Goal: Navigation & Orientation: Understand site structure

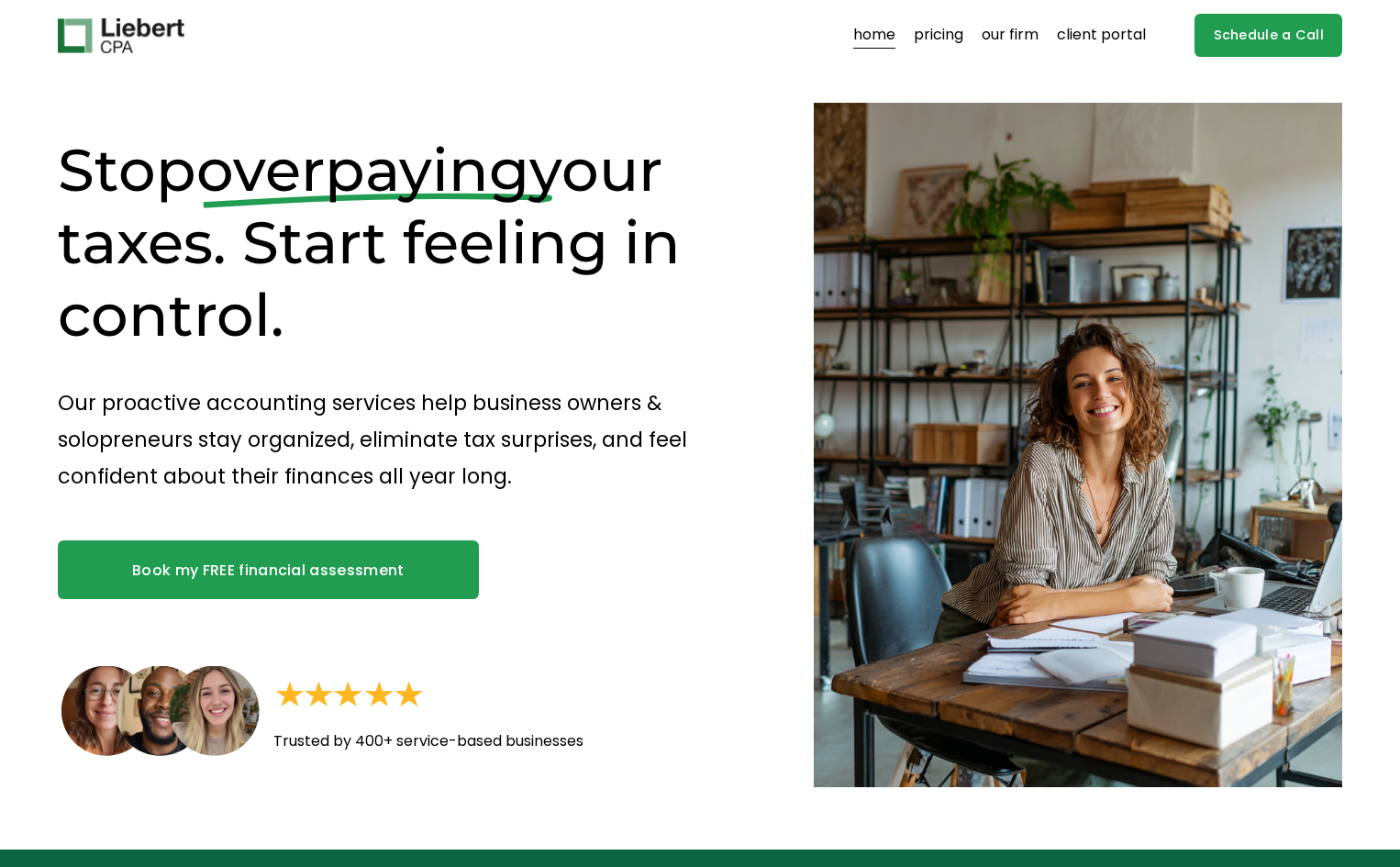
click at [113, 39] on img at bounding box center [121, 36] width 126 height 35
click at [953, 43] on link "pricing" at bounding box center [938, 36] width 49 height 30
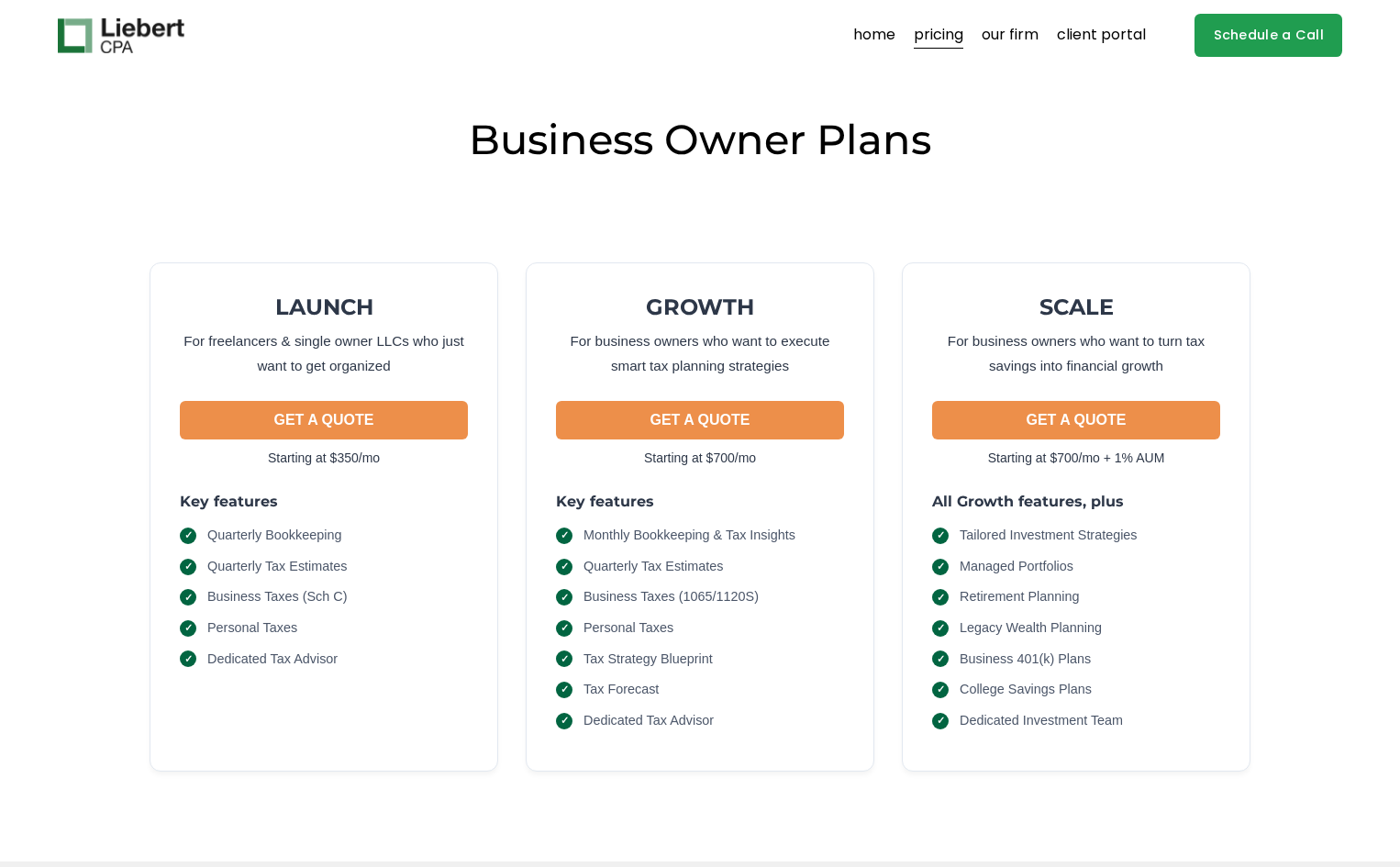
click at [1003, 28] on link "our firm" at bounding box center [1010, 36] width 57 height 30
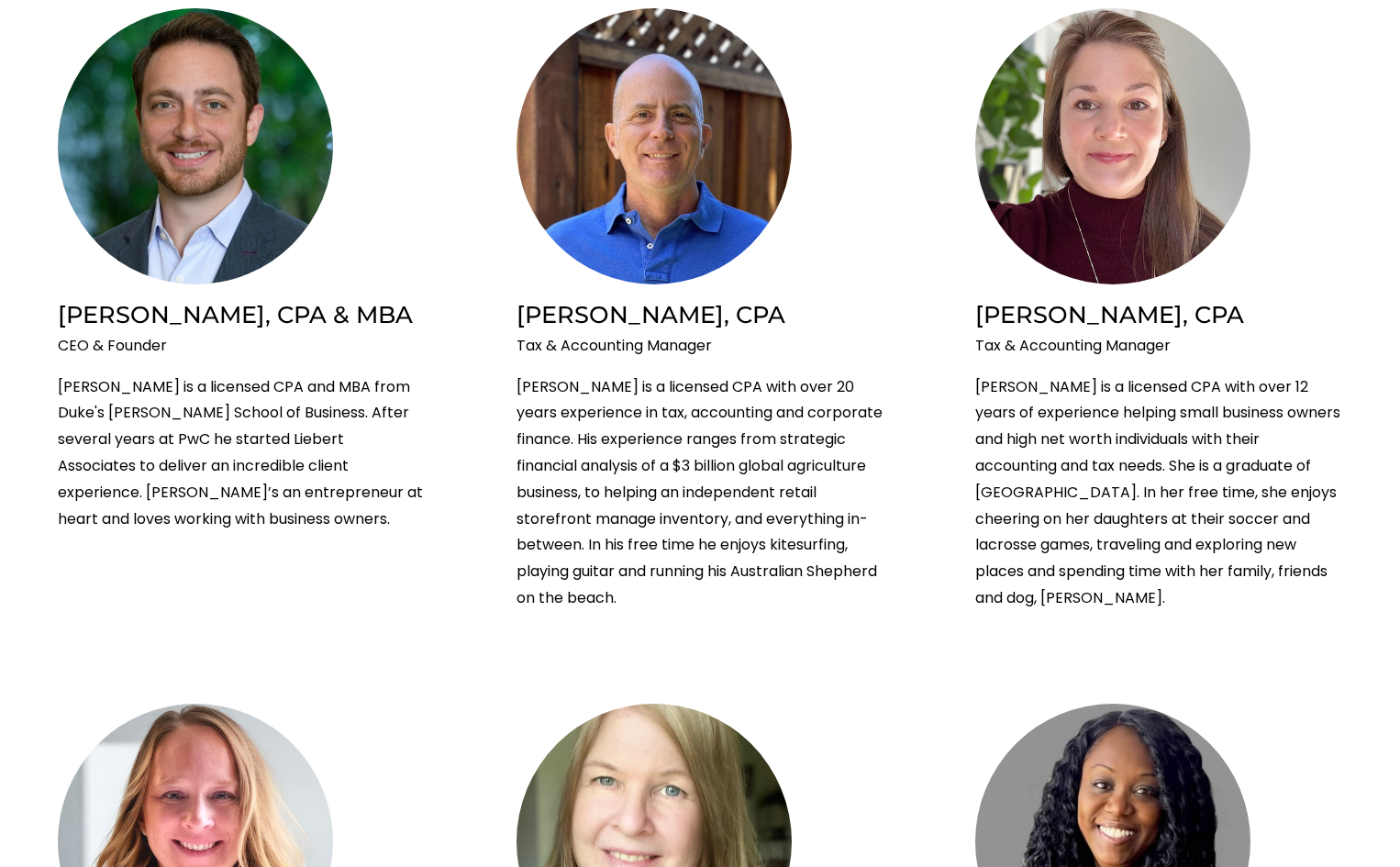
scroll to position [275, 0]
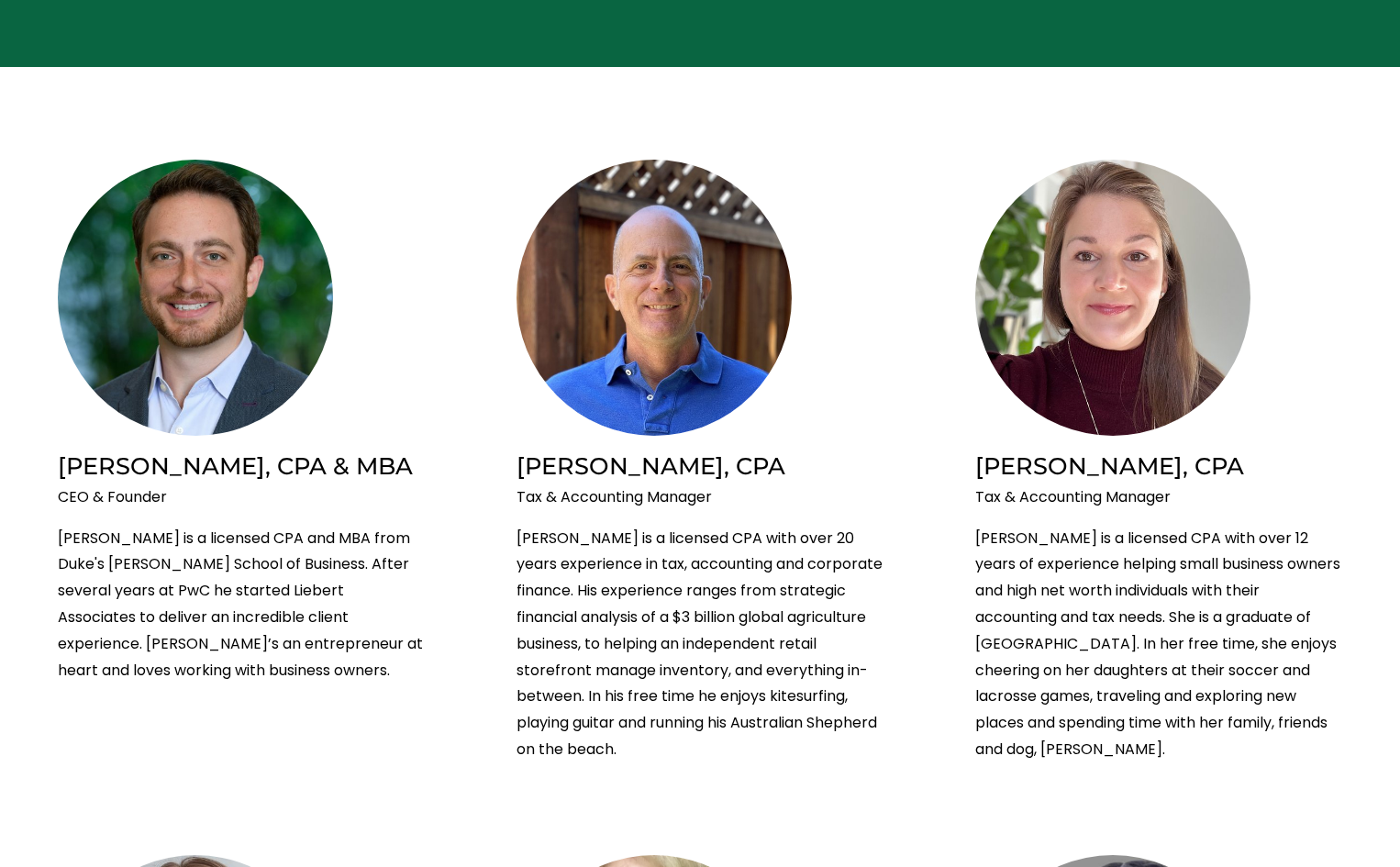
drag, startPoint x: 472, startPoint y: 513, endPoint x: 457, endPoint y: 506, distance: 16.6
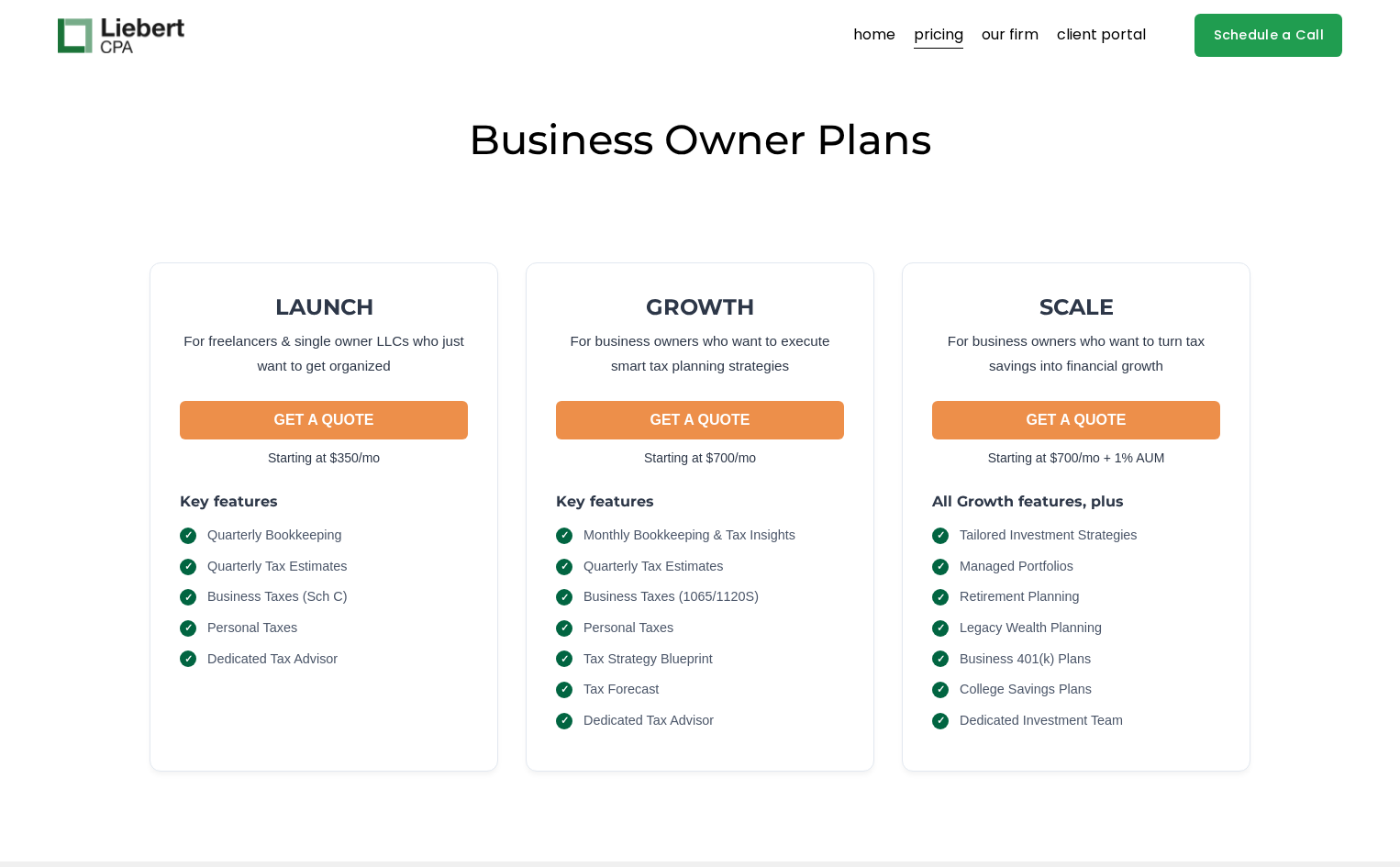
click at [1018, 41] on link "our firm" at bounding box center [1010, 36] width 57 height 30
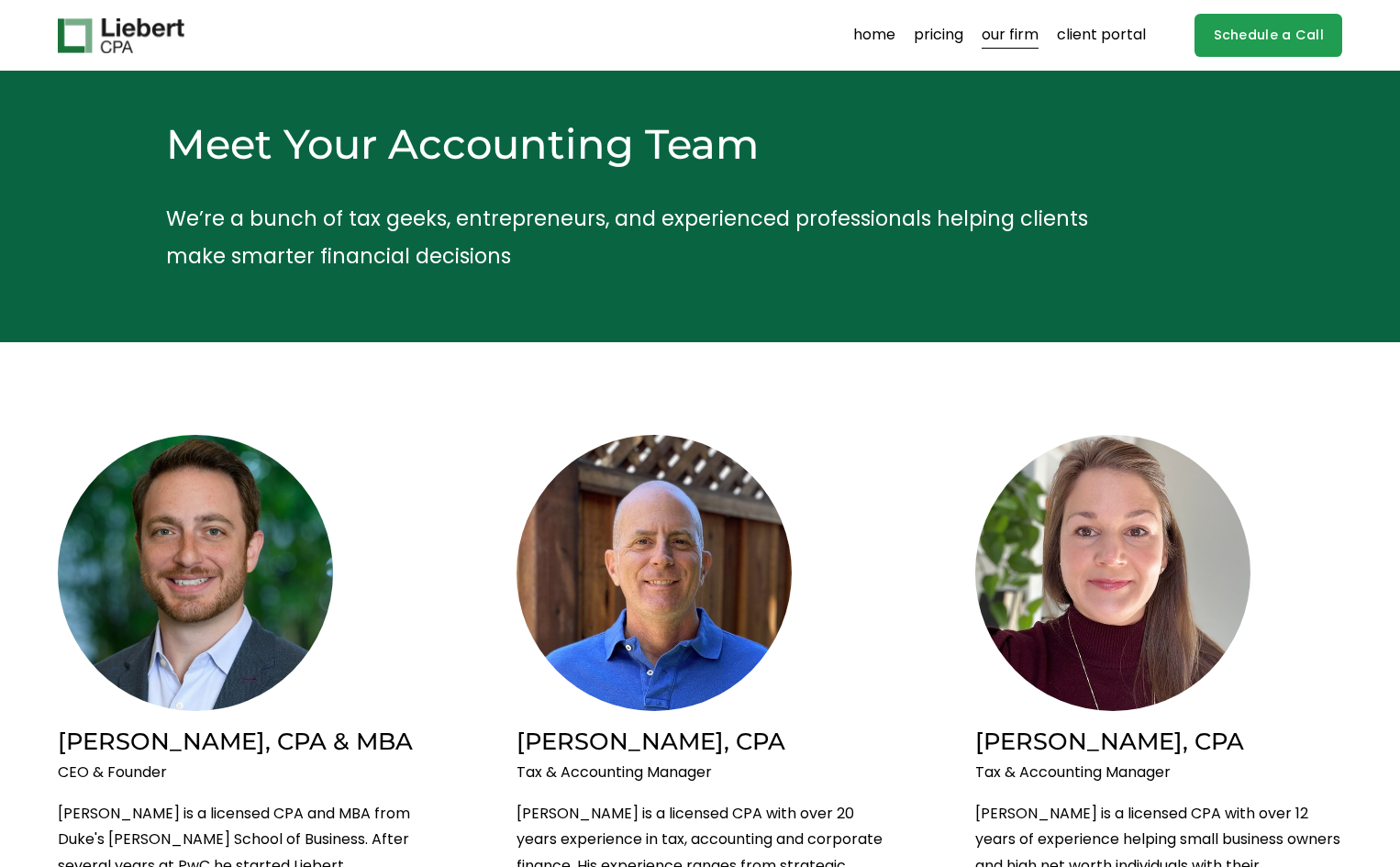
click at [883, 46] on link "home" at bounding box center [874, 36] width 42 height 30
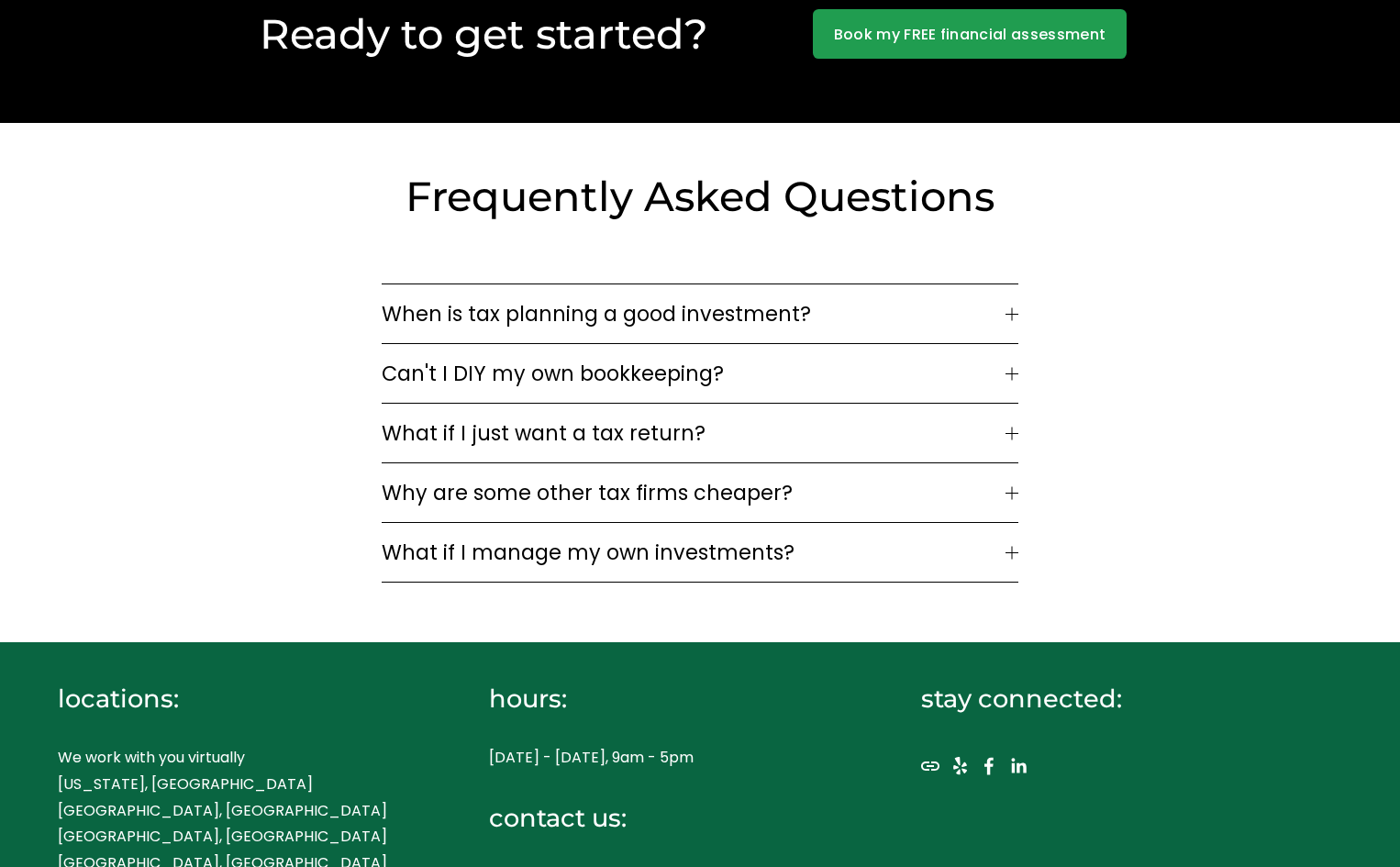
scroll to position [5611, 0]
